Goal: Task Accomplishment & Management: Use online tool/utility

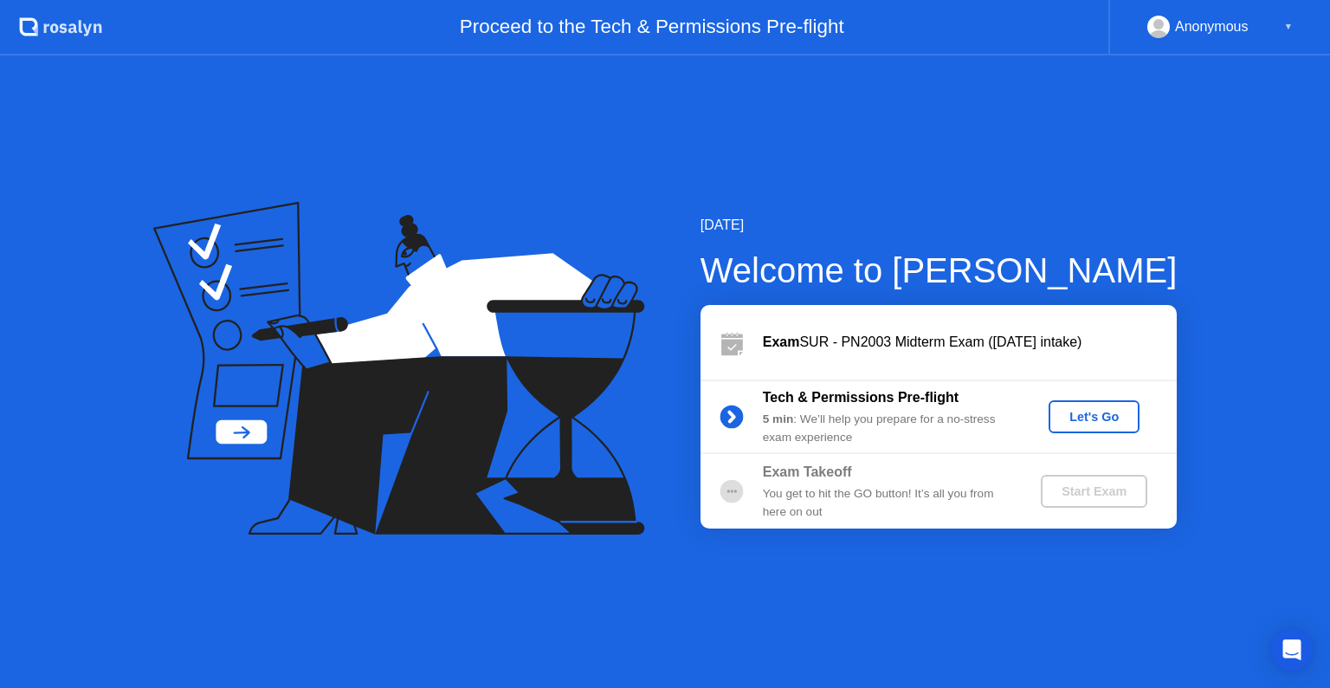
click at [1089, 416] on div "Let's Go" at bounding box center [1094, 417] width 77 height 14
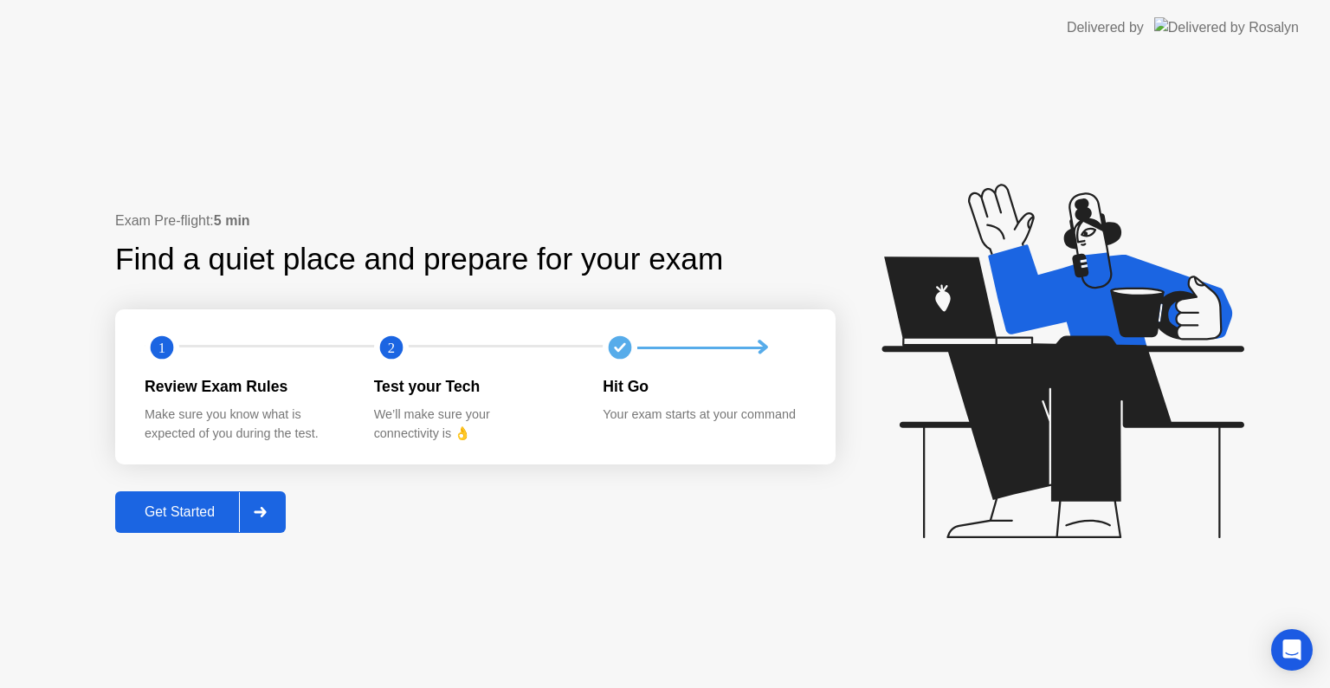
click at [273, 510] on div at bounding box center [260, 512] width 42 height 40
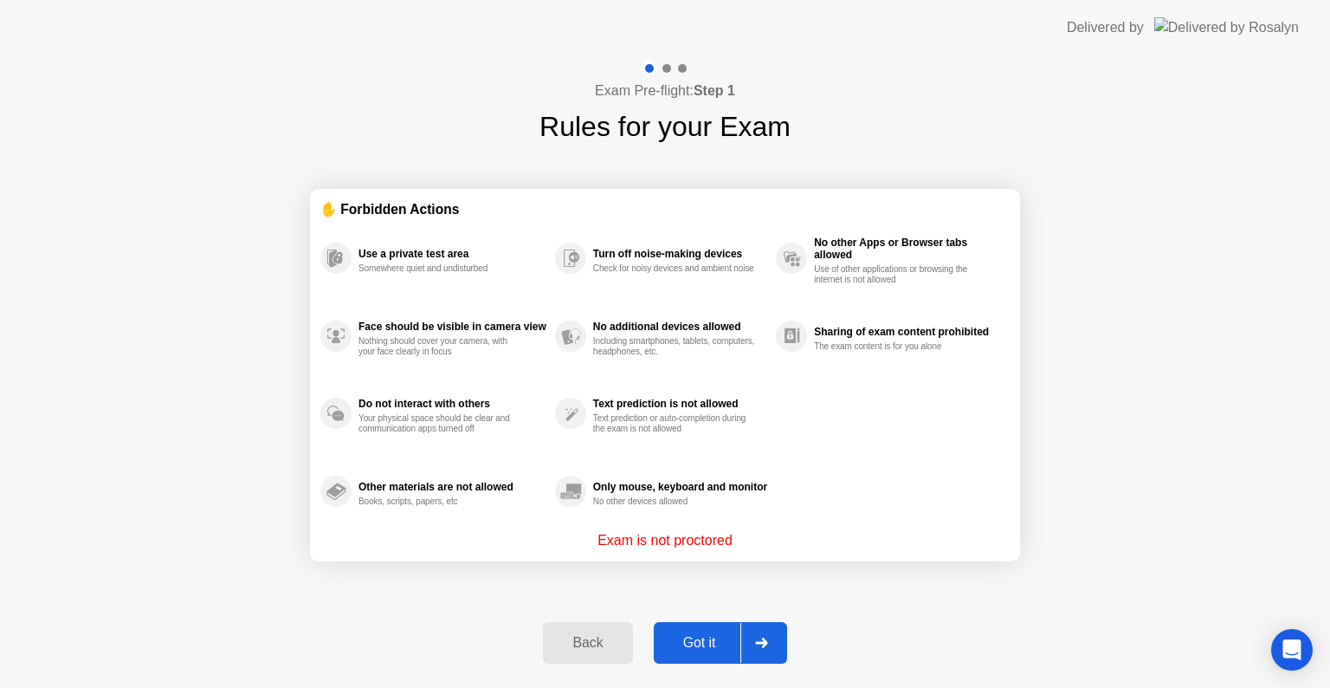
click at [761, 640] on icon at bounding box center [761, 642] width 13 height 10
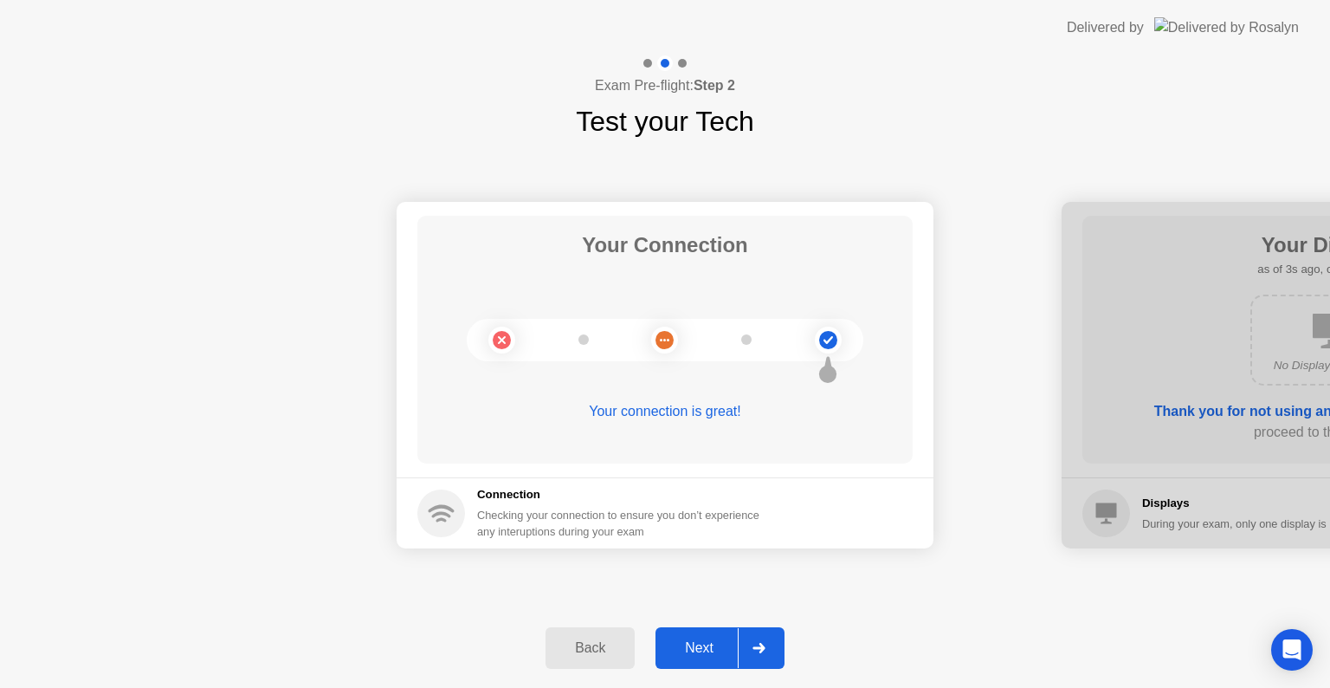
click at [760, 650] on icon at bounding box center [759, 648] width 13 height 10
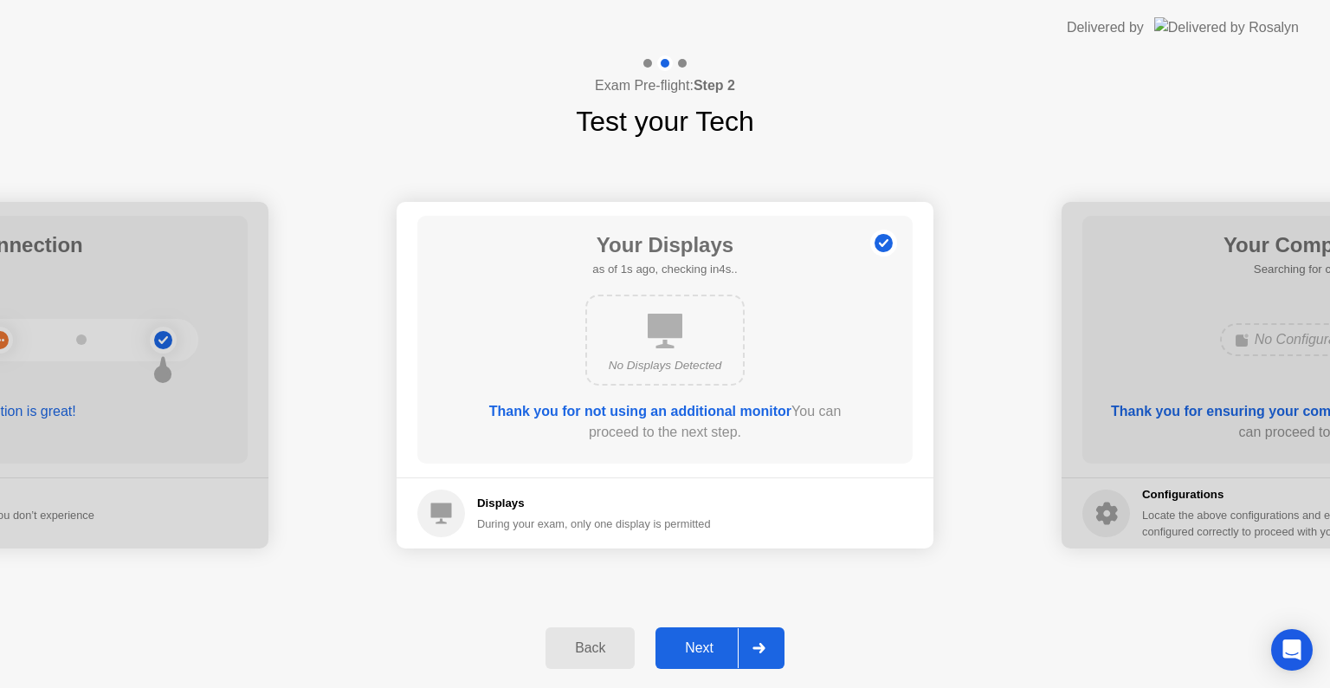
click at [760, 650] on icon at bounding box center [759, 648] width 13 height 10
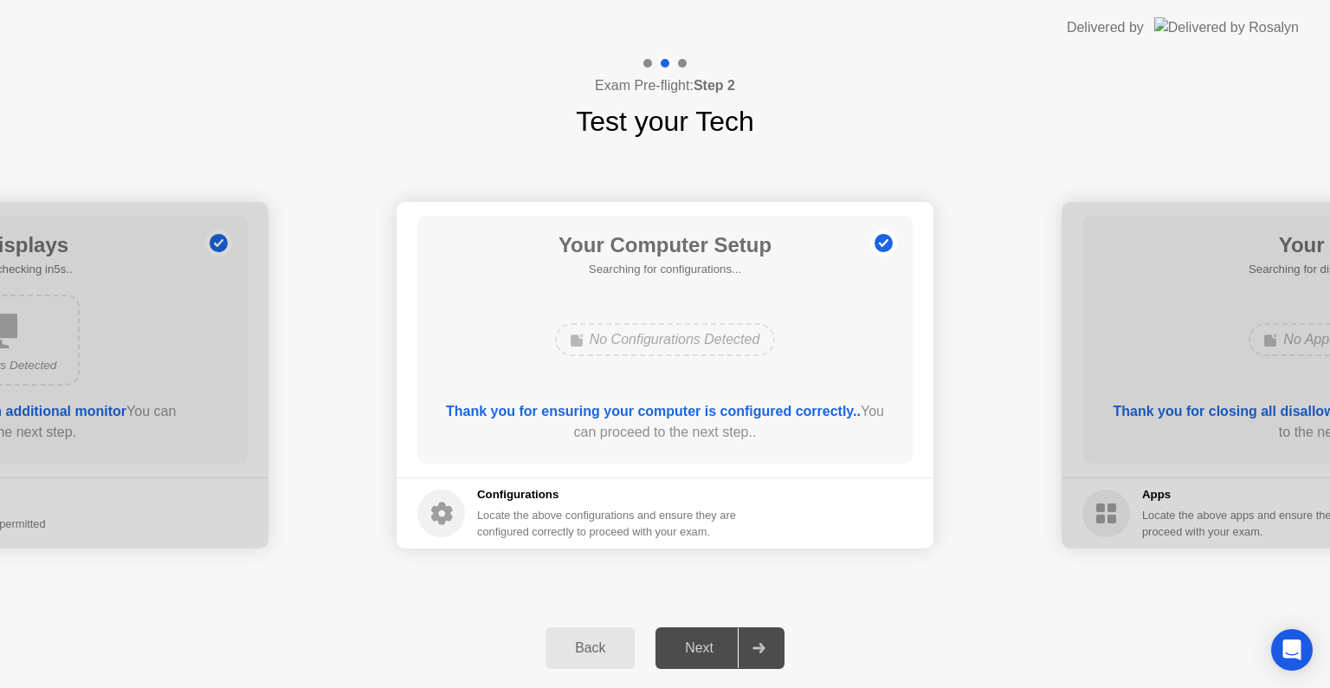
click at [760, 650] on icon at bounding box center [759, 648] width 13 height 10
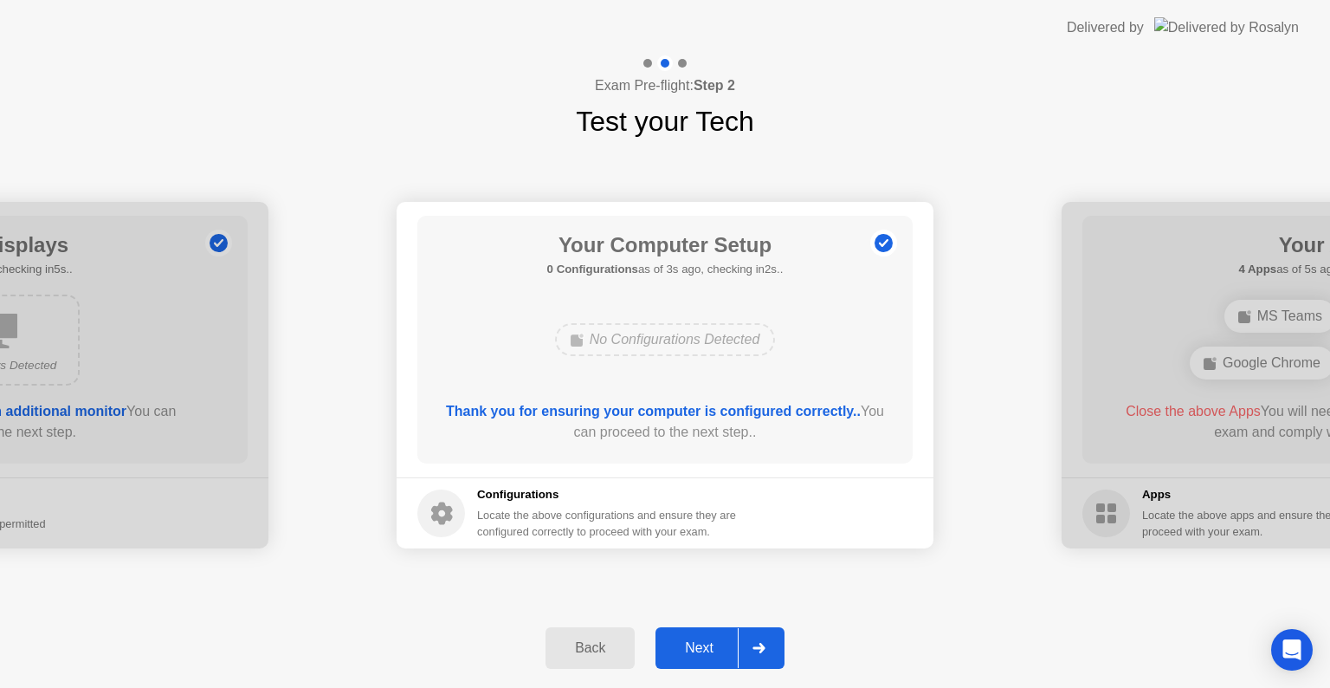
click at [760, 650] on icon at bounding box center [759, 648] width 13 height 10
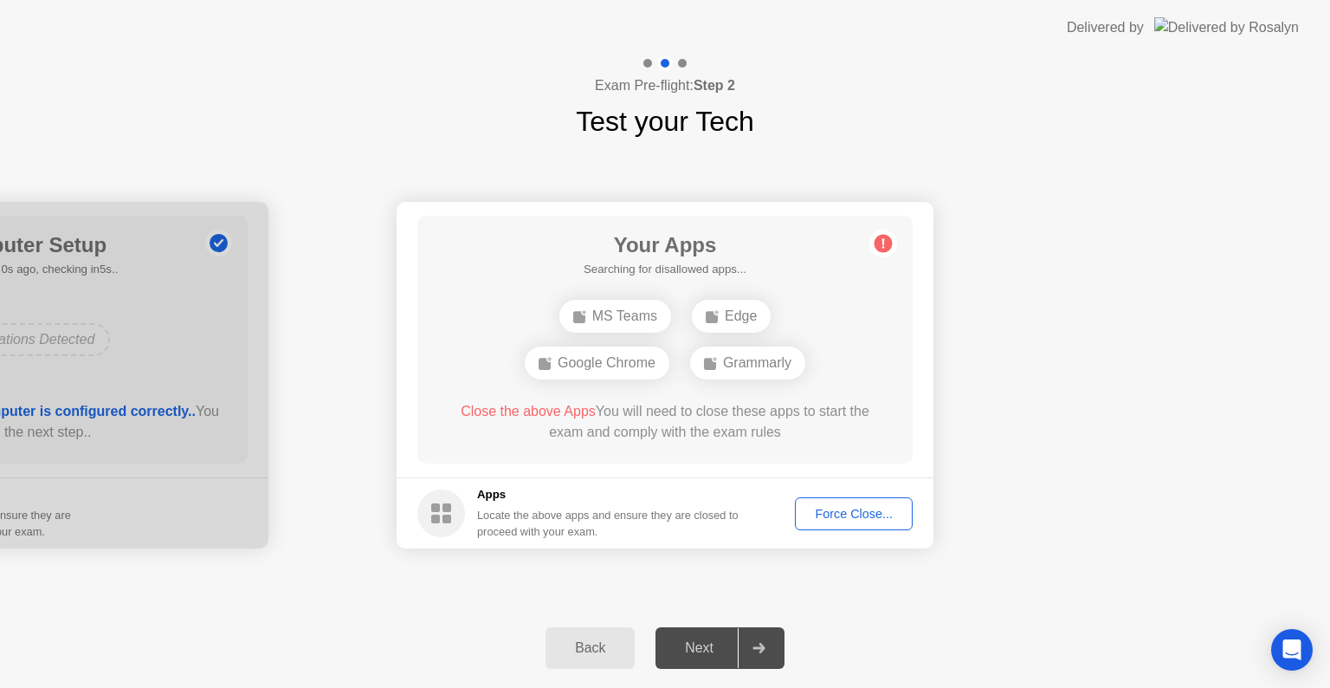
click at [842, 520] on div "Force Close..." at bounding box center [854, 514] width 106 height 14
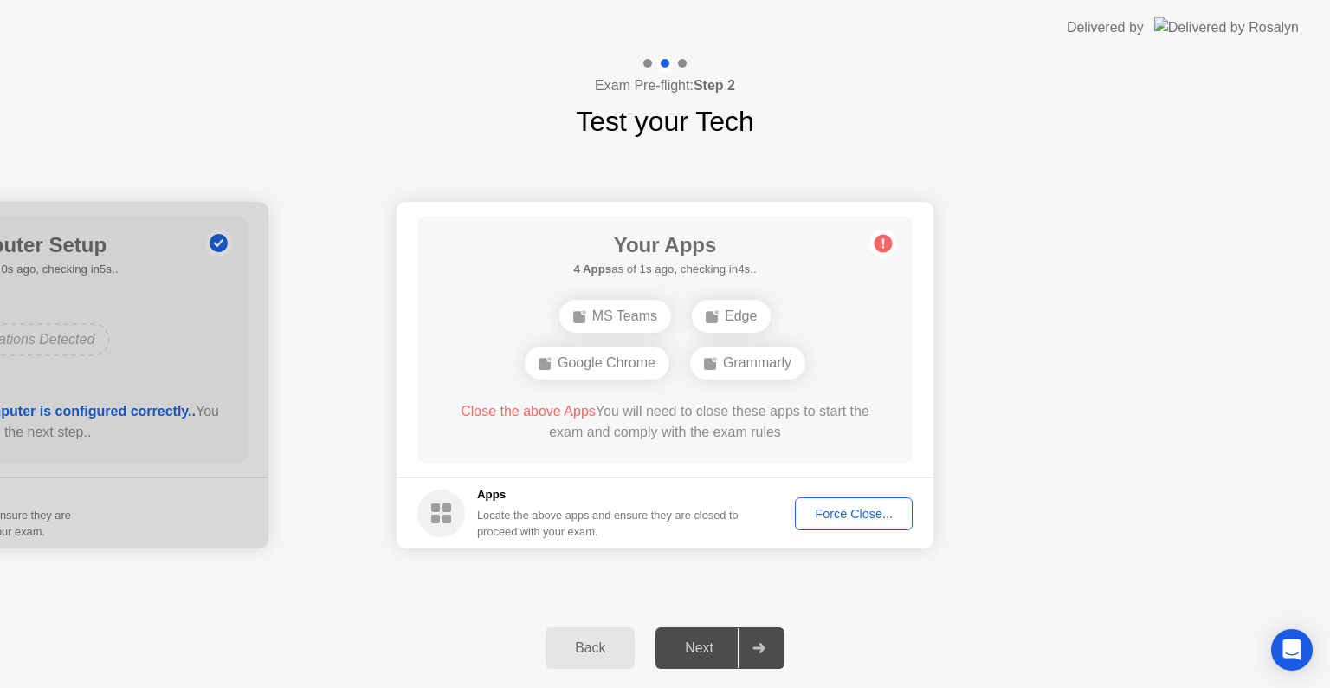
click at [821, 516] on div "Force Close..." at bounding box center [854, 514] width 106 height 14
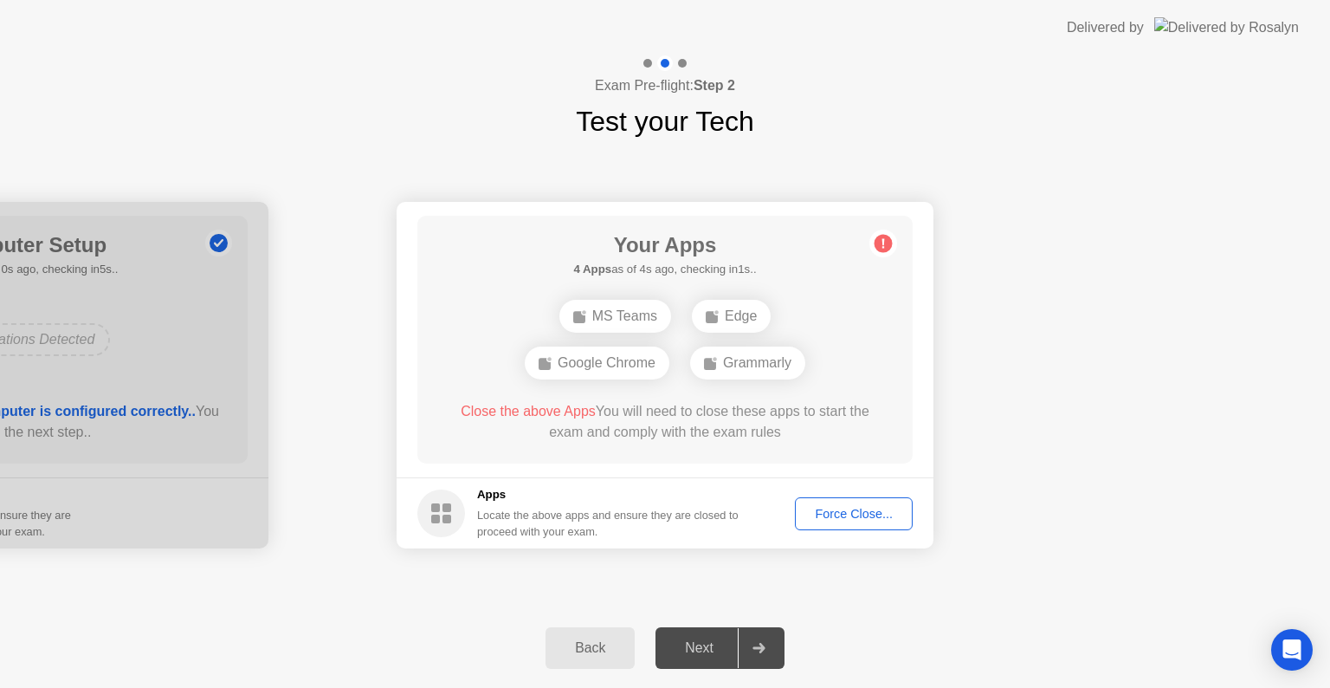
click at [831, 513] on div "Force Close..." at bounding box center [854, 514] width 106 height 14
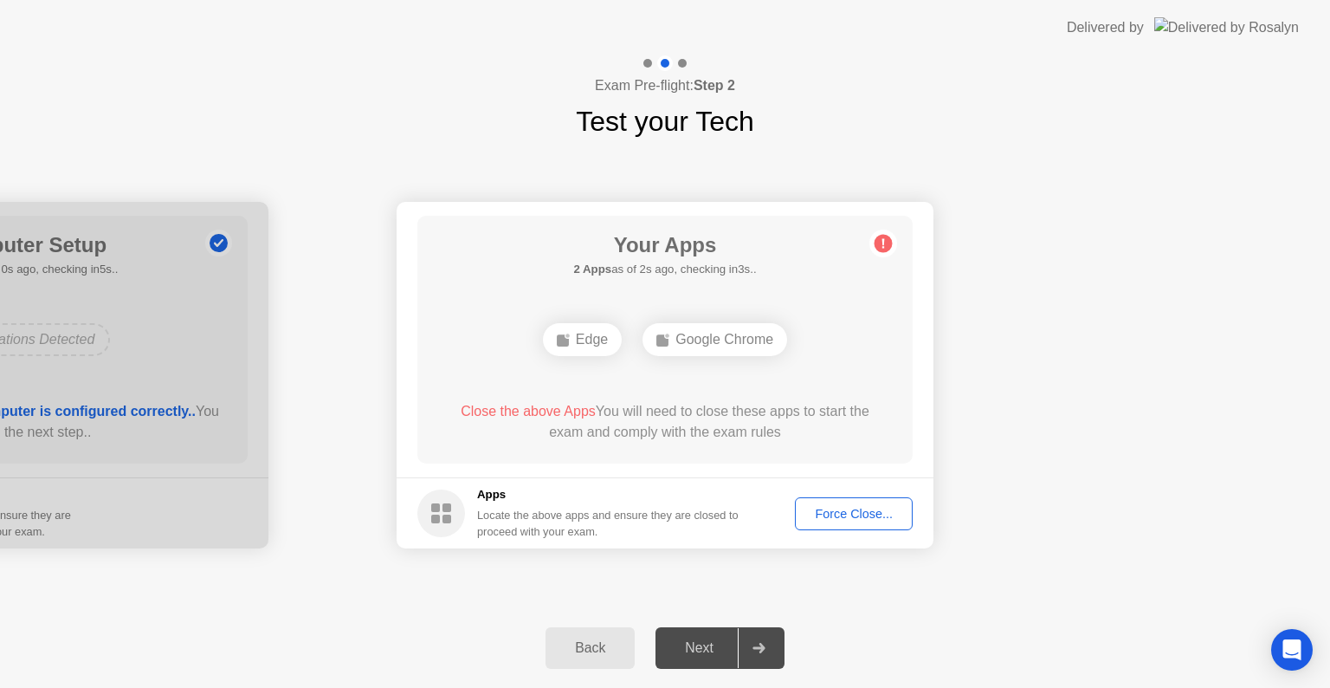
click at [827, 508] on div "Force Close..." at bounding box center [854, 514] width 106 height 14
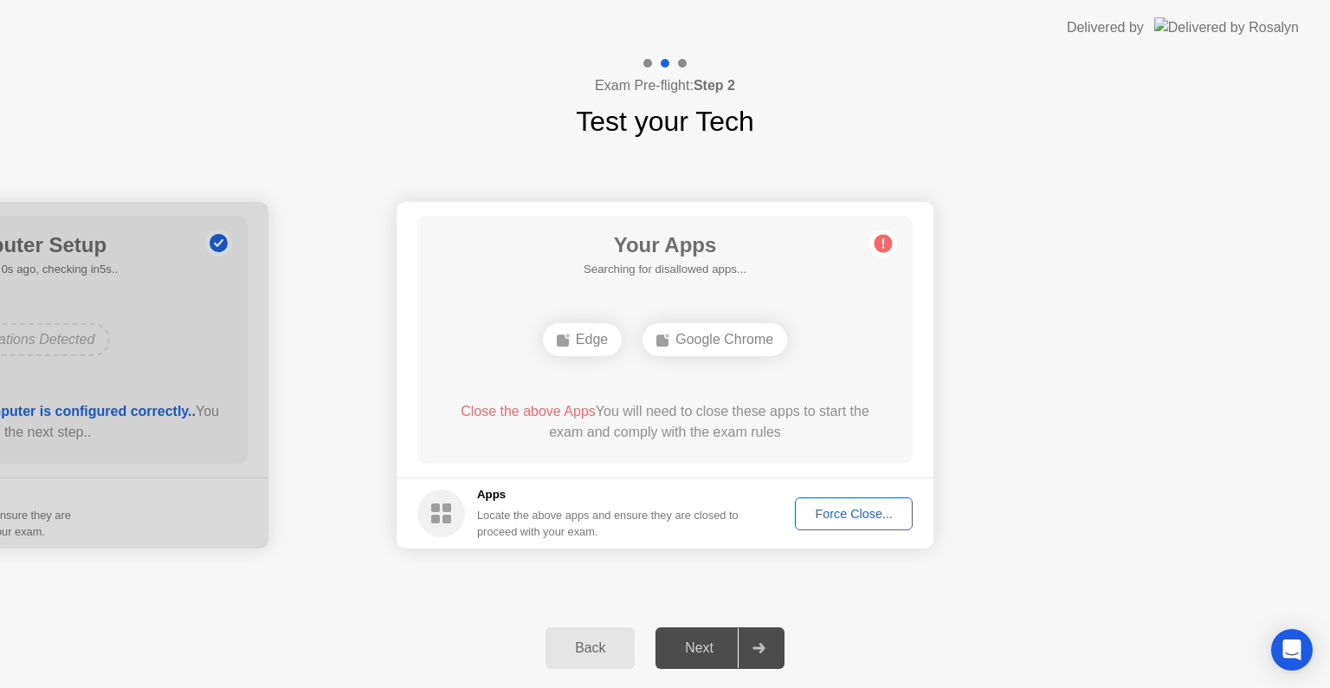
click at [837, 520] on div "Force Close..." at bounding box center [854, 514] width 106 height 14
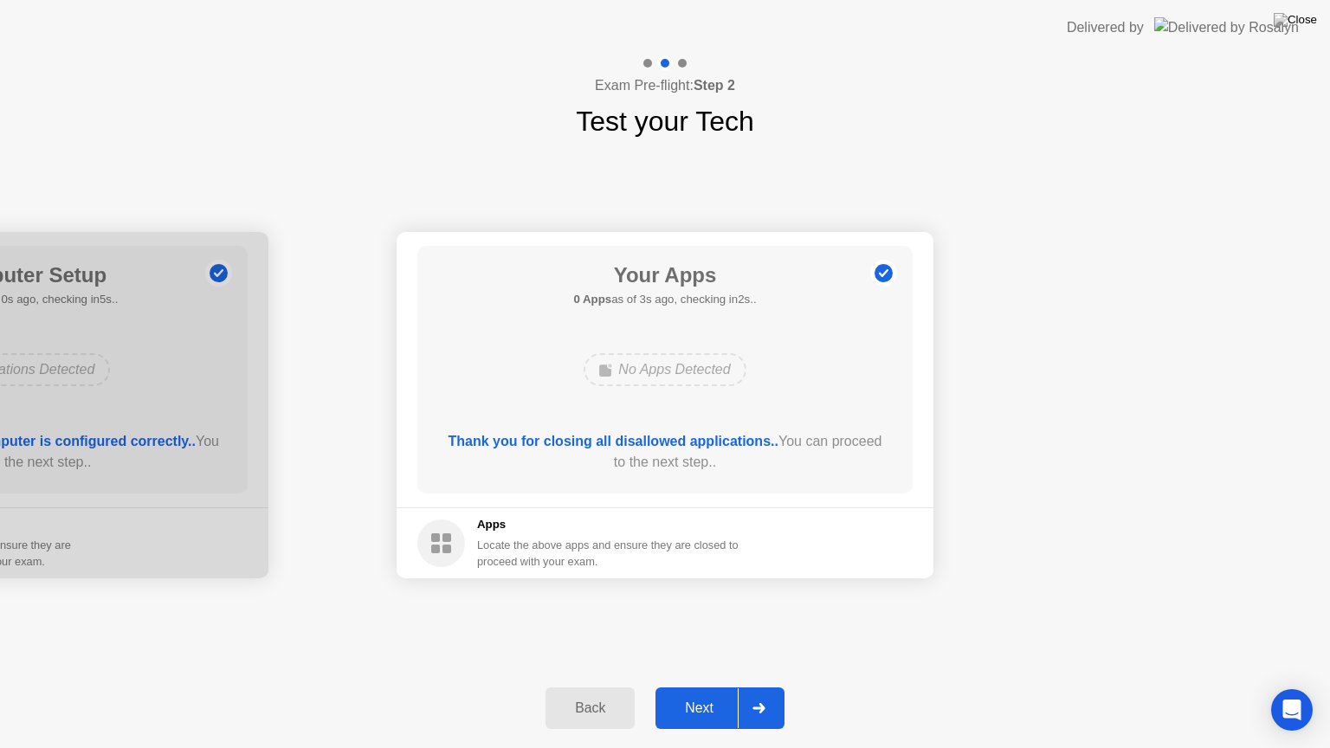
click at [766, 687] on div at bounding box center [759, 709] width 42 height 40
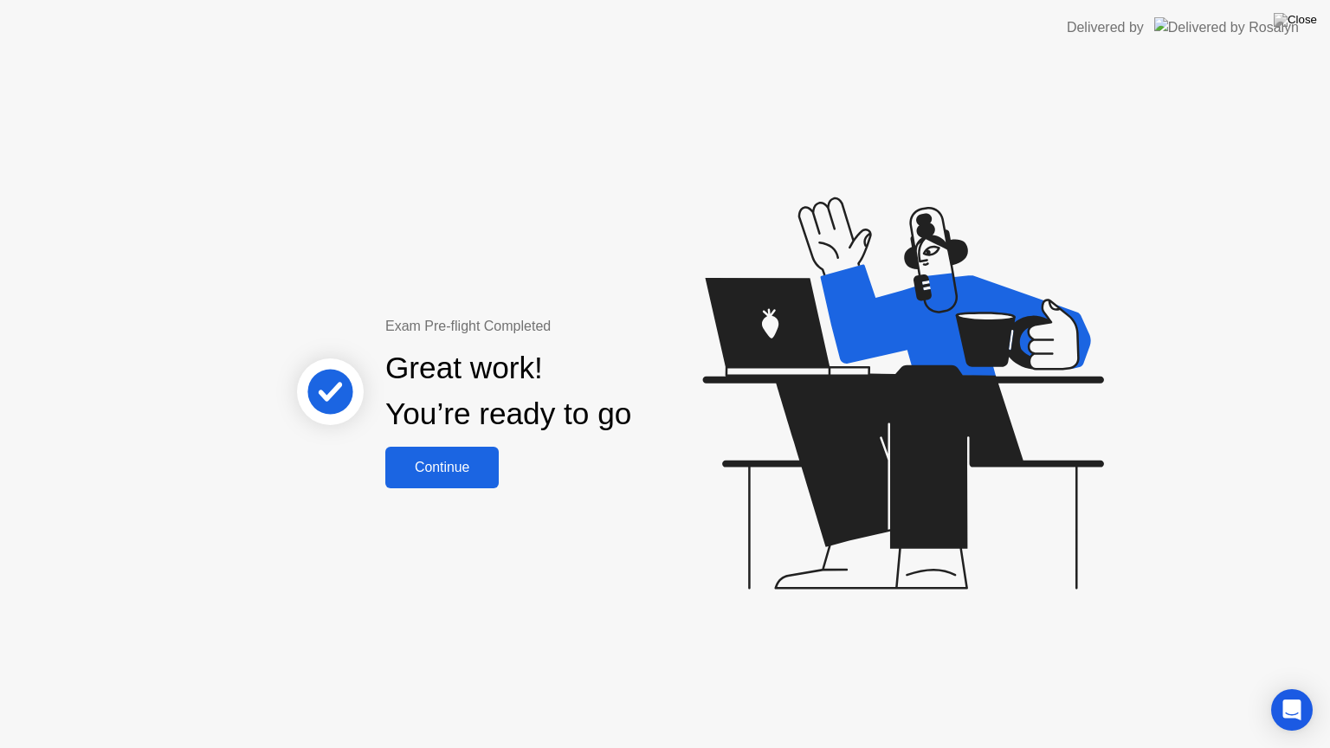
click at [476, 475] on div "Continue" at bounding box center [442, 468] width 103 height 16
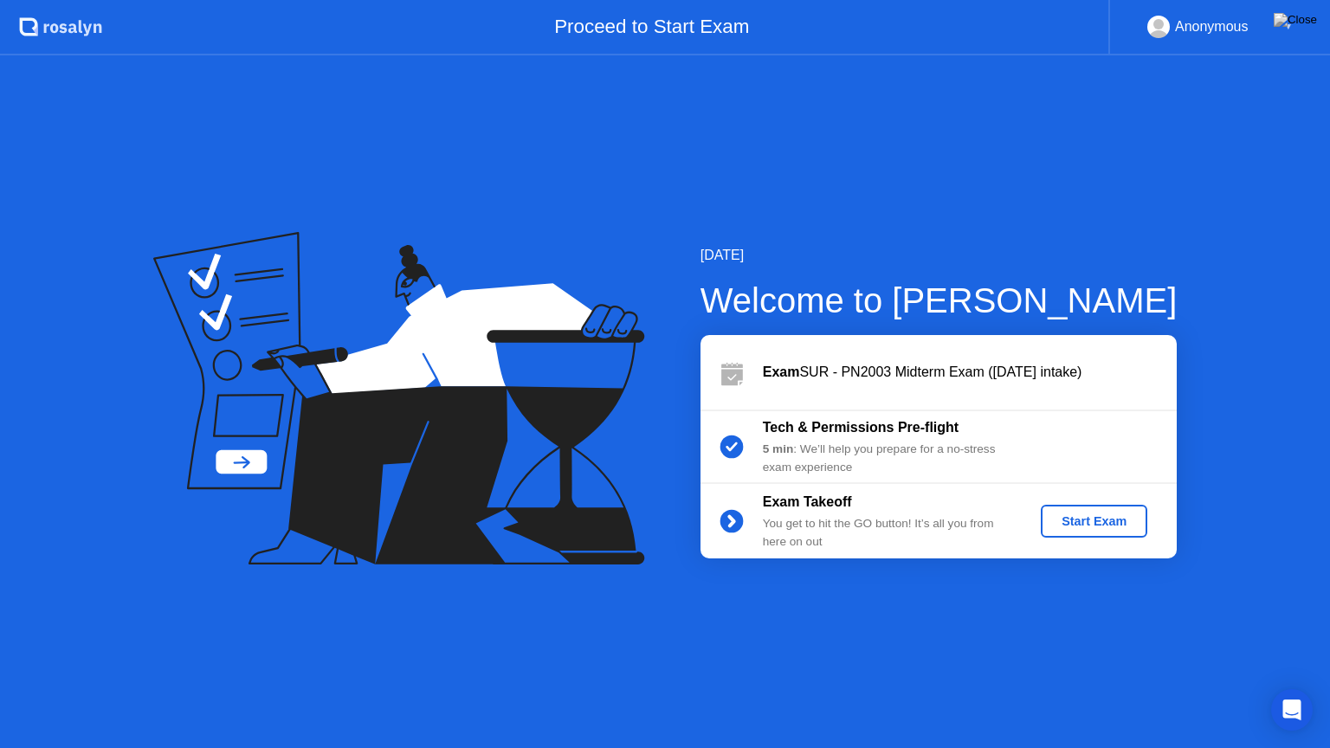
click at [1073, 514] on div "Start Exam" at bounding box center [1094, 521] width 93 height 14
